Goal: Task Accomplishment & Management: Manage account settings

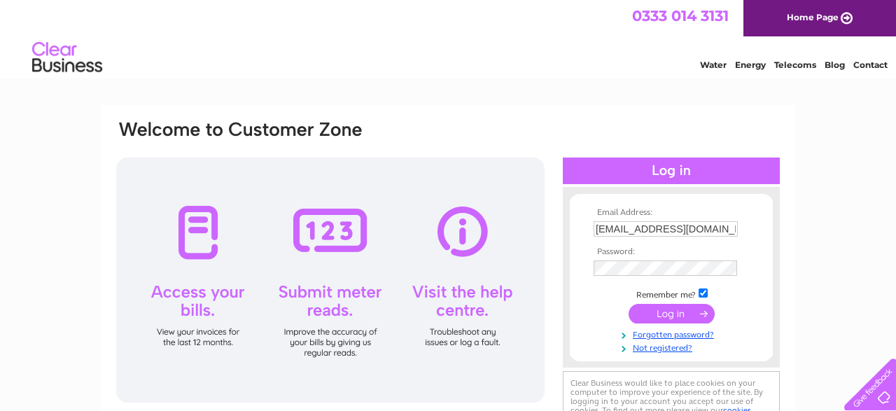
click at [657, 313] on input "submit" at bounding box center [671, 314] width 86 height 20
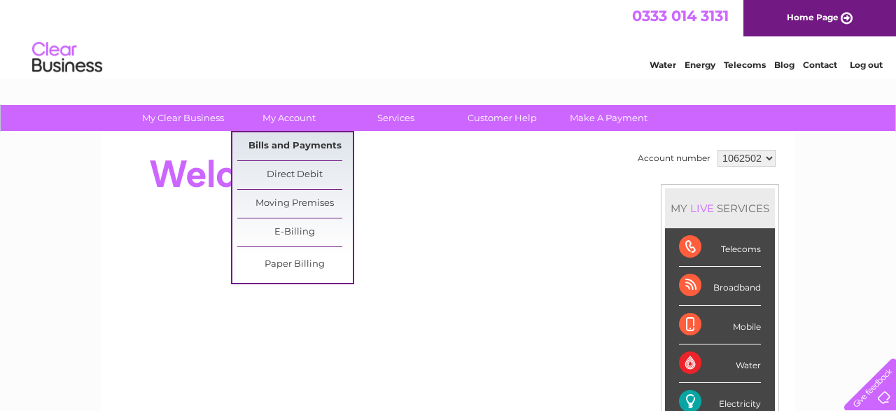
click at [290, 143] on link "Bills and Payments" at bounding box center [294, 146] width 115 height 28
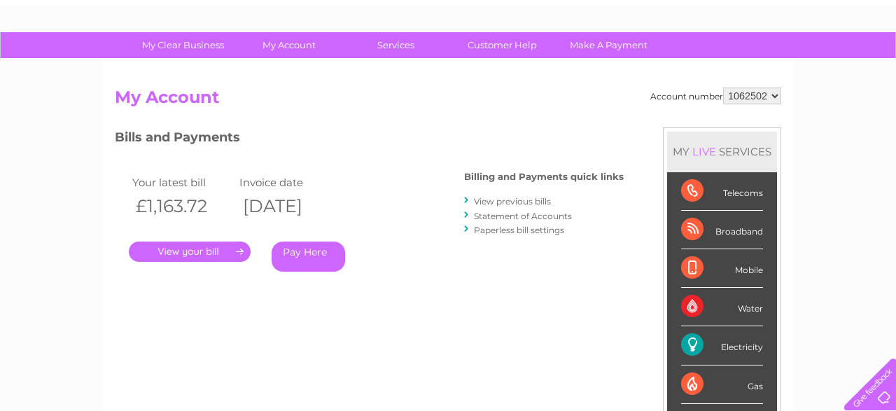
click at [200, 248] on link "." at bounding box center [190, 251] width 122 height 20
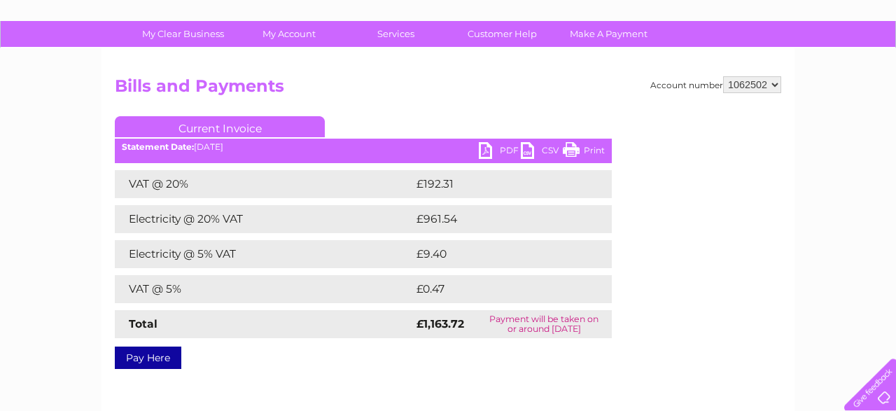
scroll to position [146, 0]
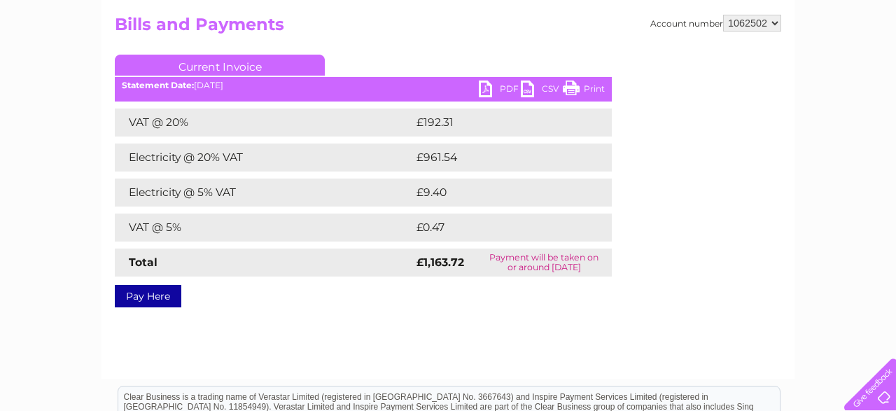
click at [505, 83] on link "PDF" at bounding box center [500, 90] width 42 height 20
